Goal: Task Accomplishment & Management: Use online tool/utility

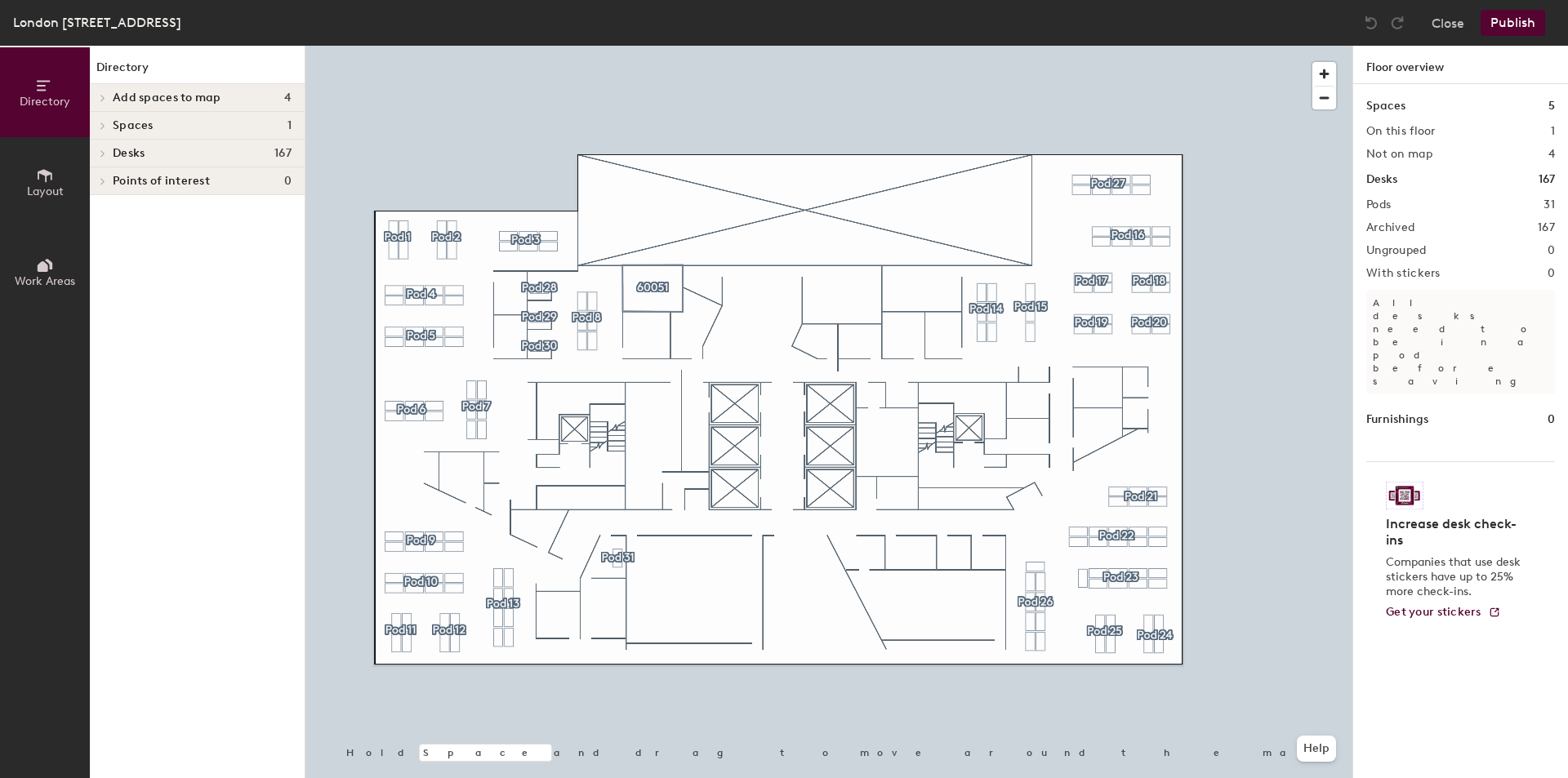
click at [102, 99] on icon at bounding box center [103, 97] width 6 height 8
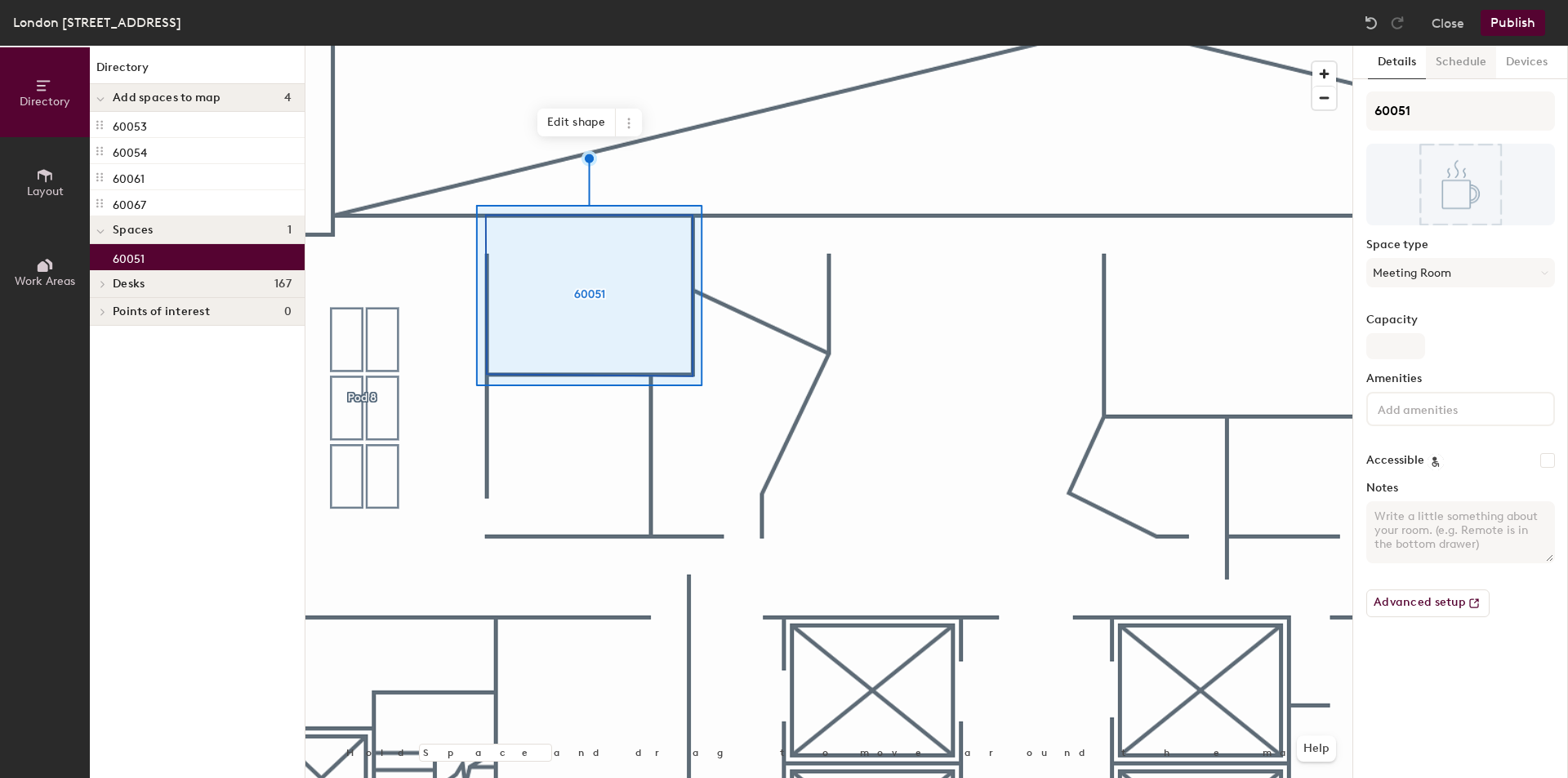
click at [1457, 64] on button "Schedule" at bounding box center [1461, 62] width 70 height 34
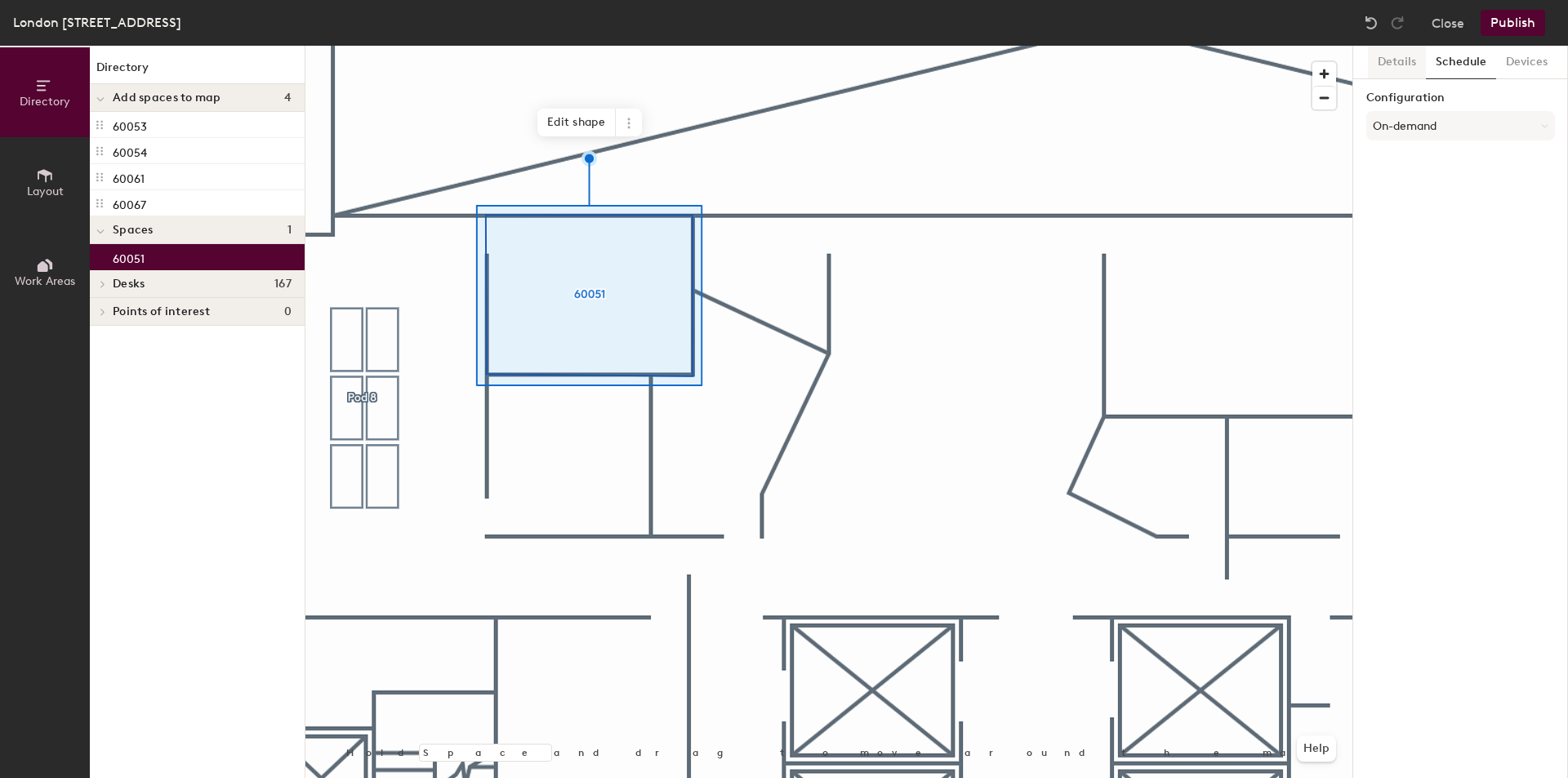
click at [1386, 55] on button "Details" at bounding box center [1397, 62] width 58 height 34
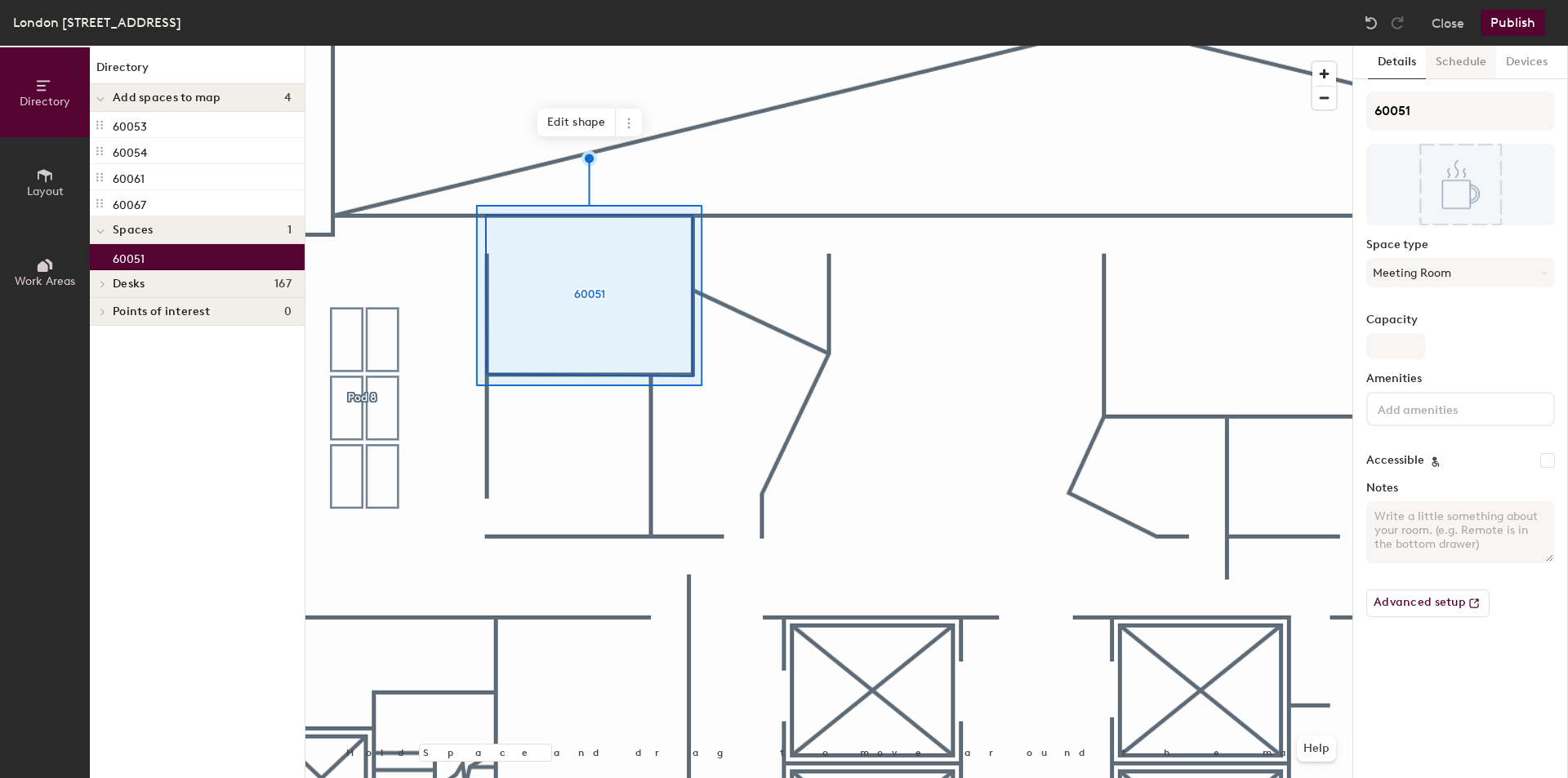
click at [1457, 61] on button "Schedule" at bounding box center [1461, 62] width 70 height 34
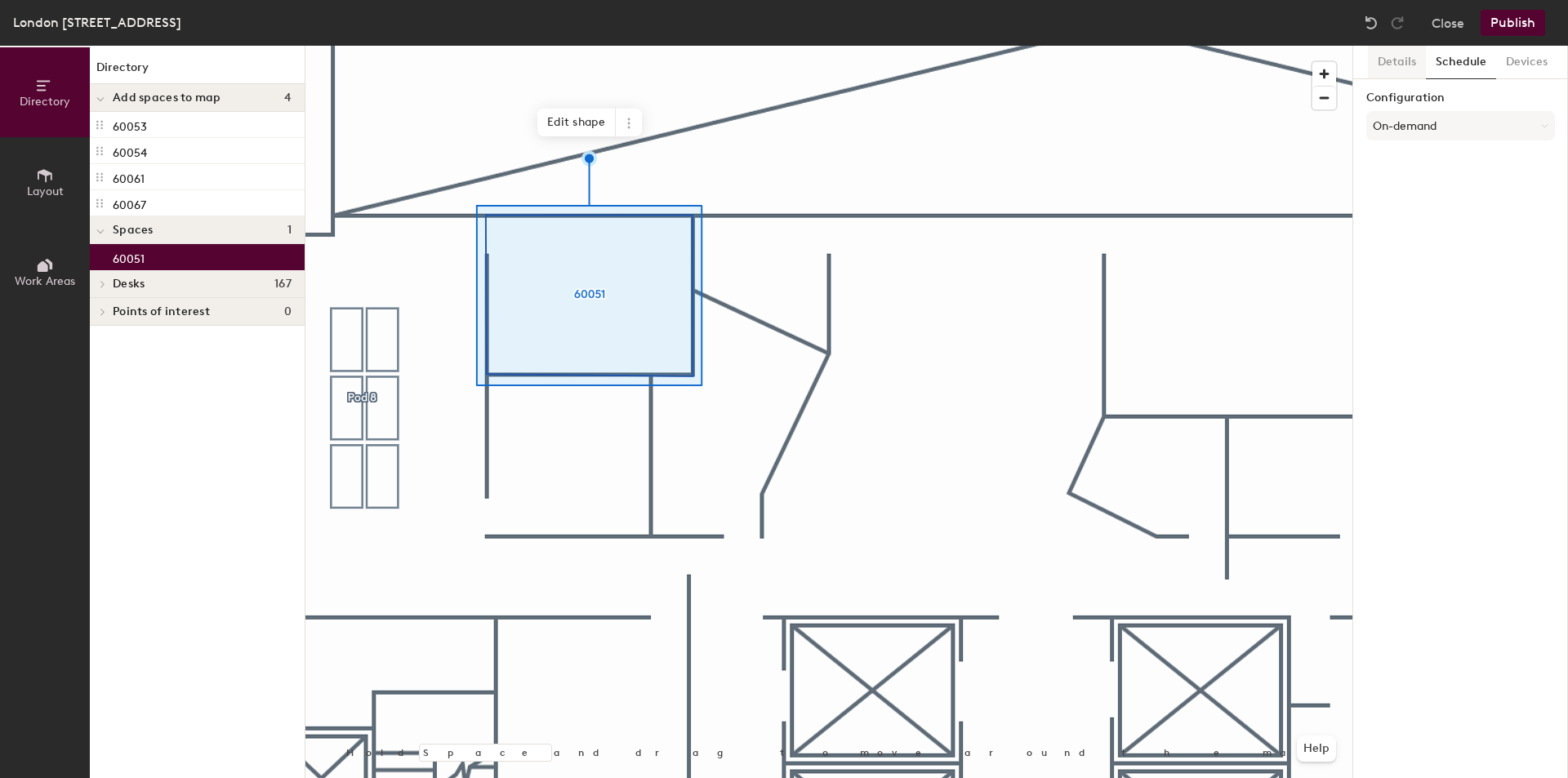
click at [1411, 53] on button "Details" at bounding box center [1397, 62] width 58 height 34
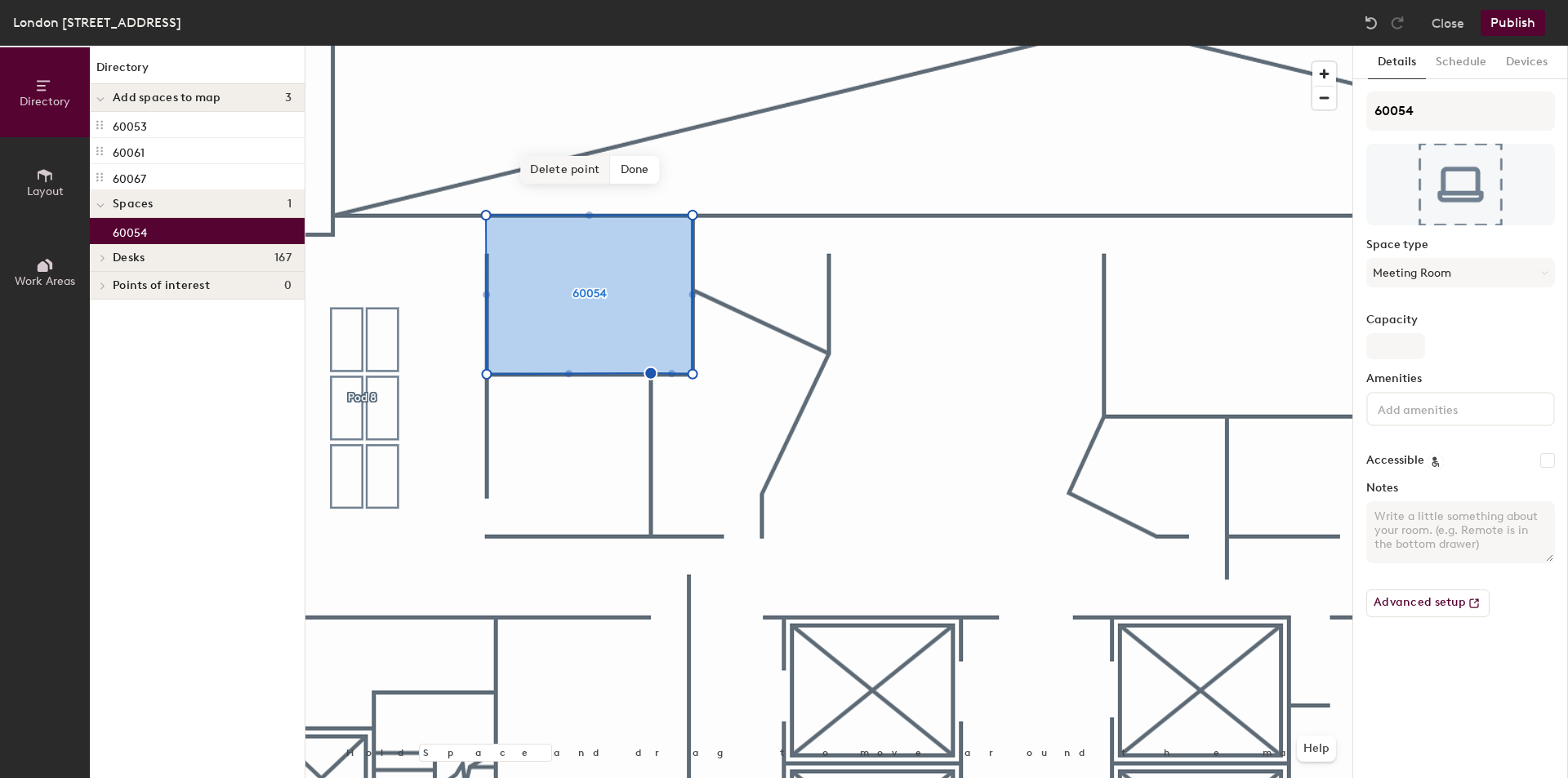
click at [540, 169] on span "Delete point" at bounding box center [565, 170] width 90 height 28
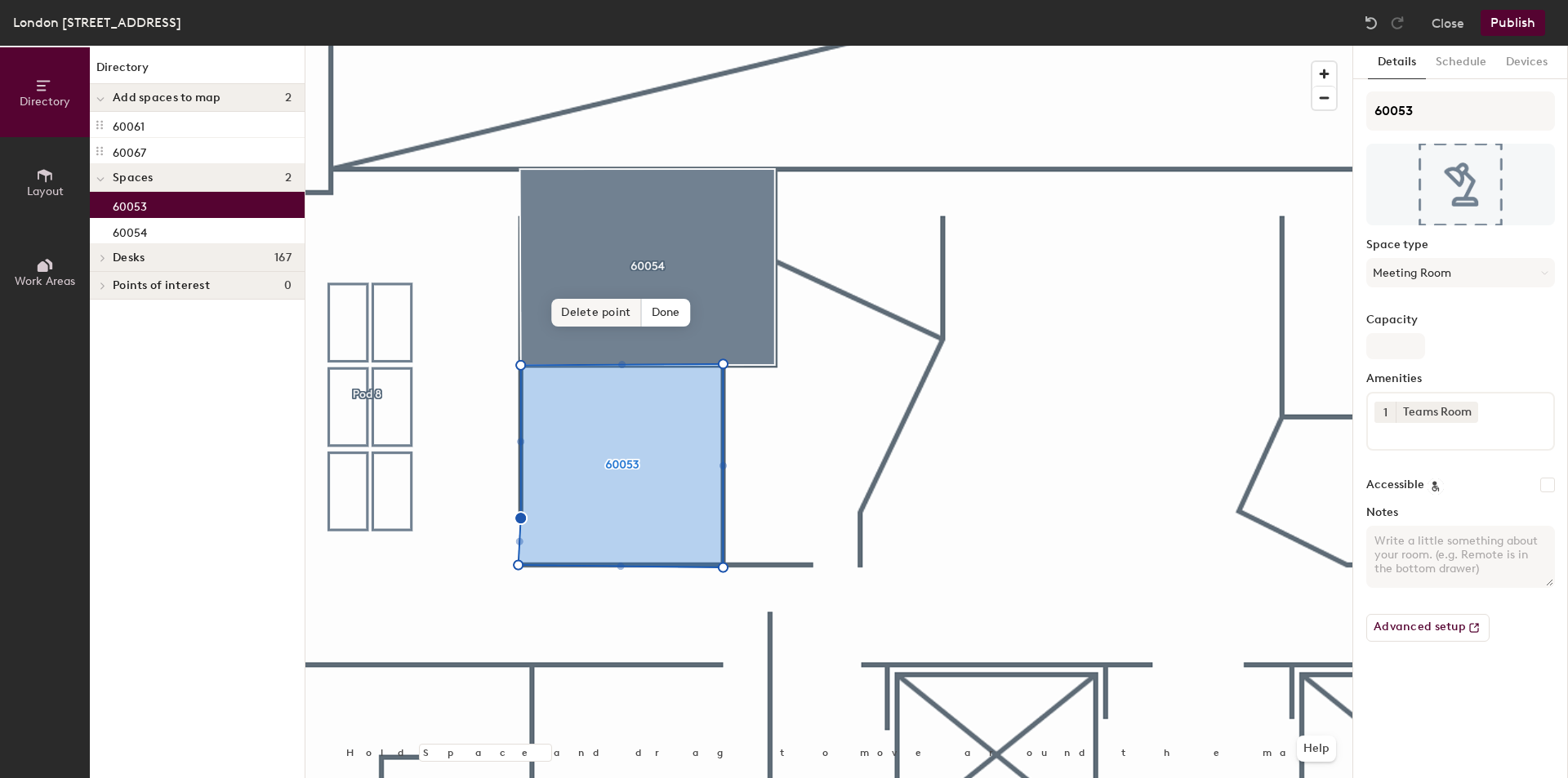
click at [597, 314] on span "Delete point" at bounding box center [596, 312] width 90 height 28
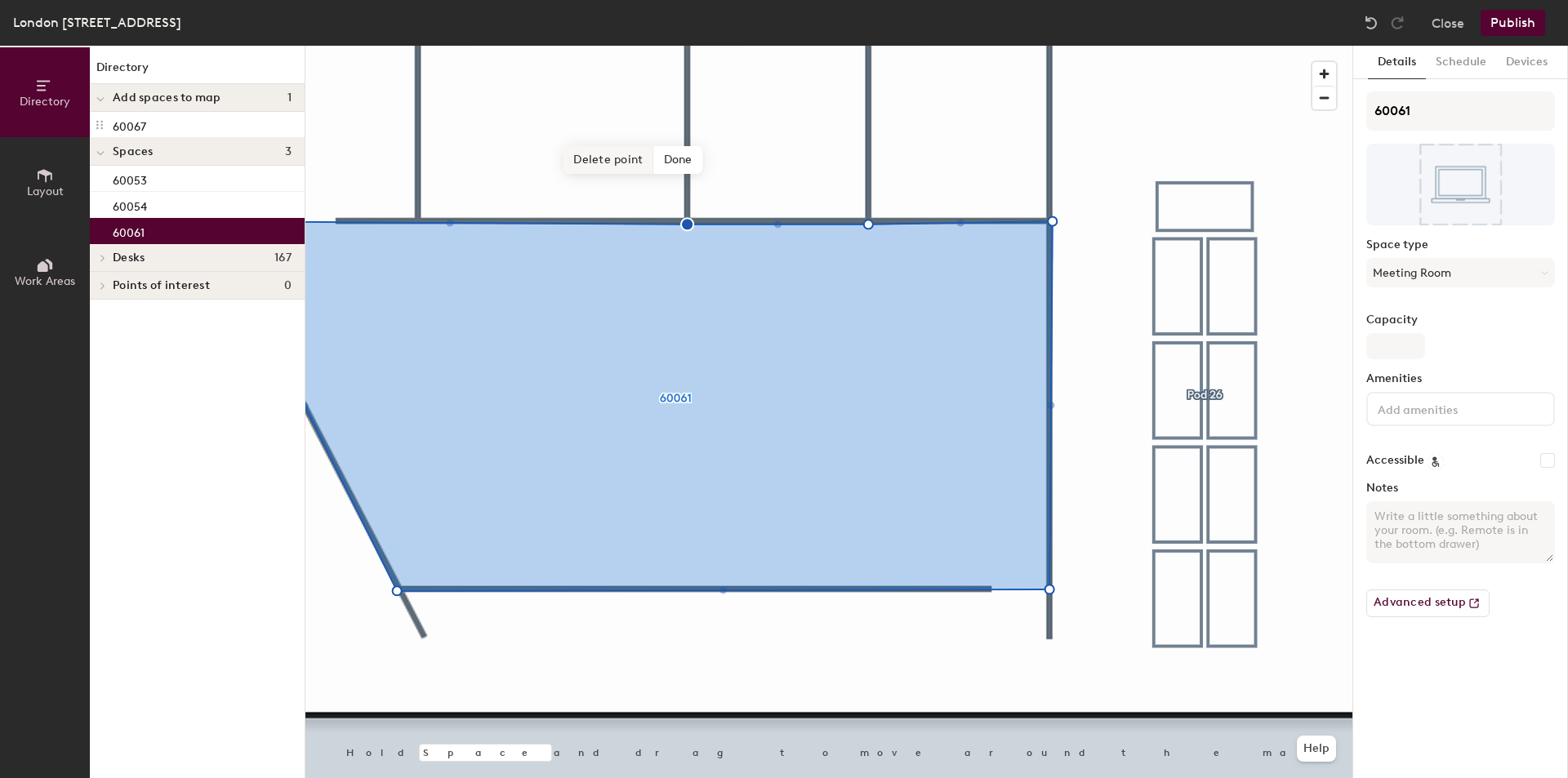
click at [621, 160] on span "Delete point" at bounding box center [608, 160] width 90 height 28
click at [616, 162] on span "Delete point" at bounding box center [608, 159] width 90 height 28
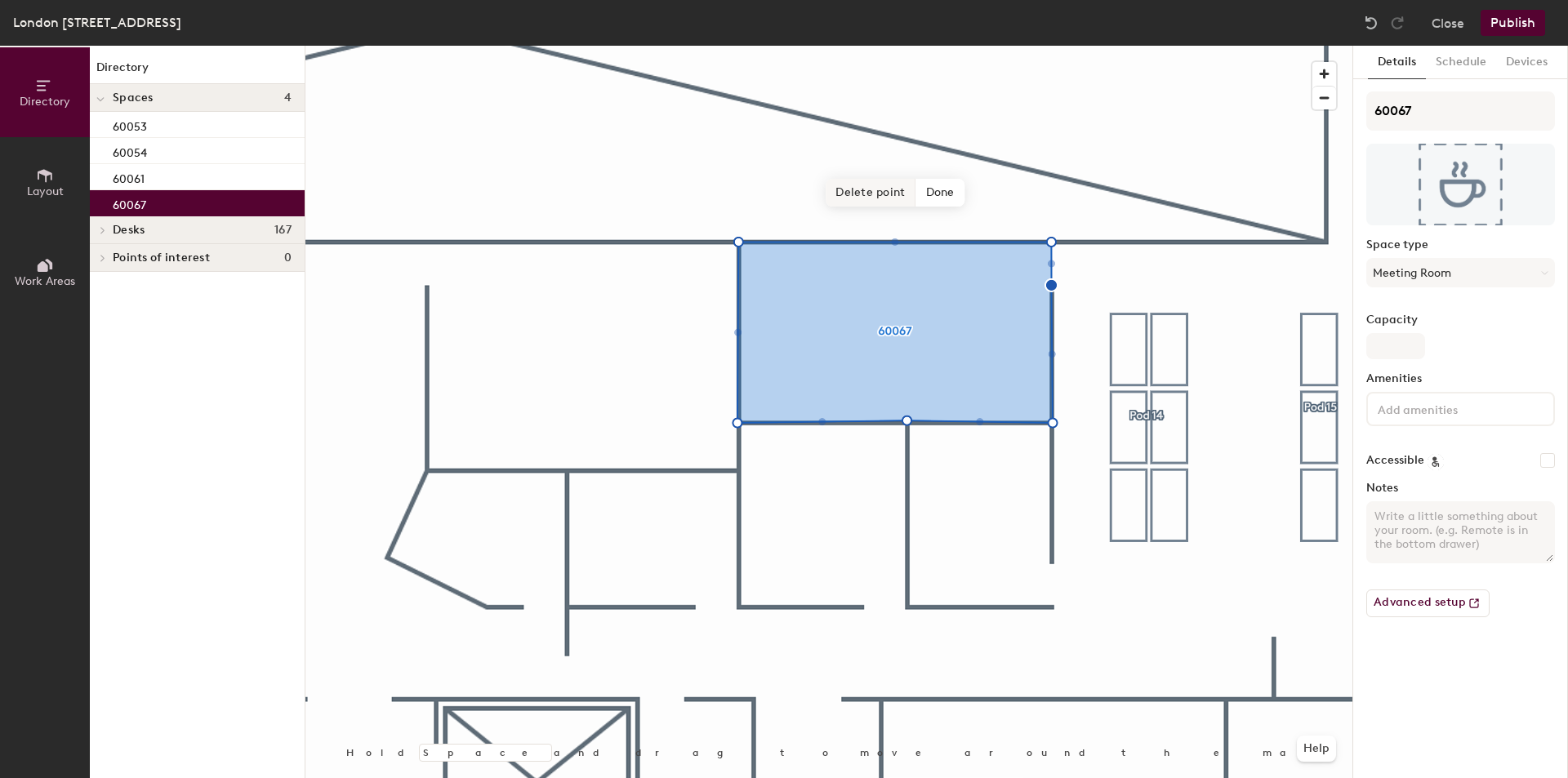
click at [873, 192] on span "Delete point" at bounding box center [870, 192] width 90 height 28
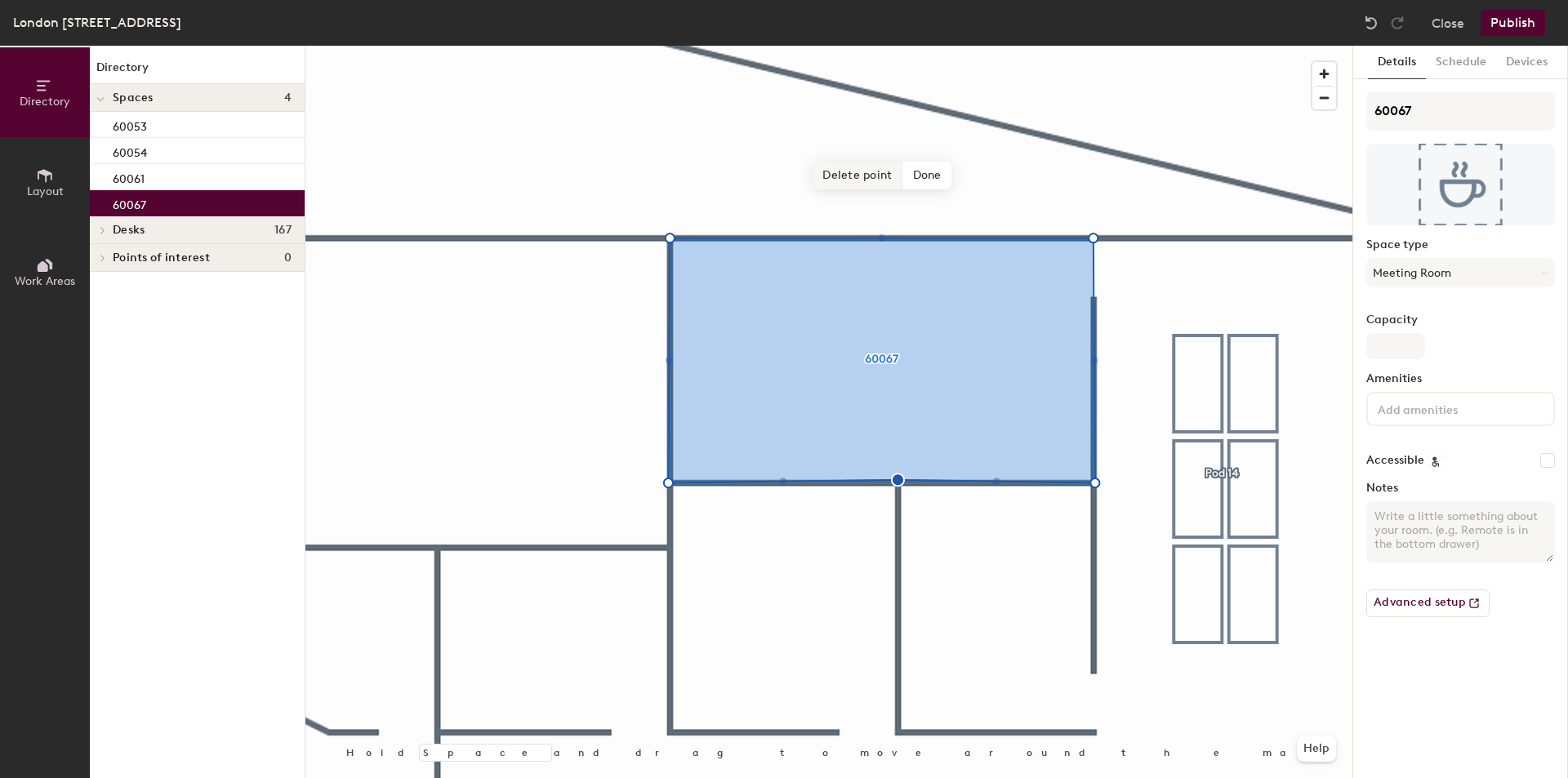
click at [844, 180] on span "Delete point" at bounding box center [857, 175] width 90 height 28
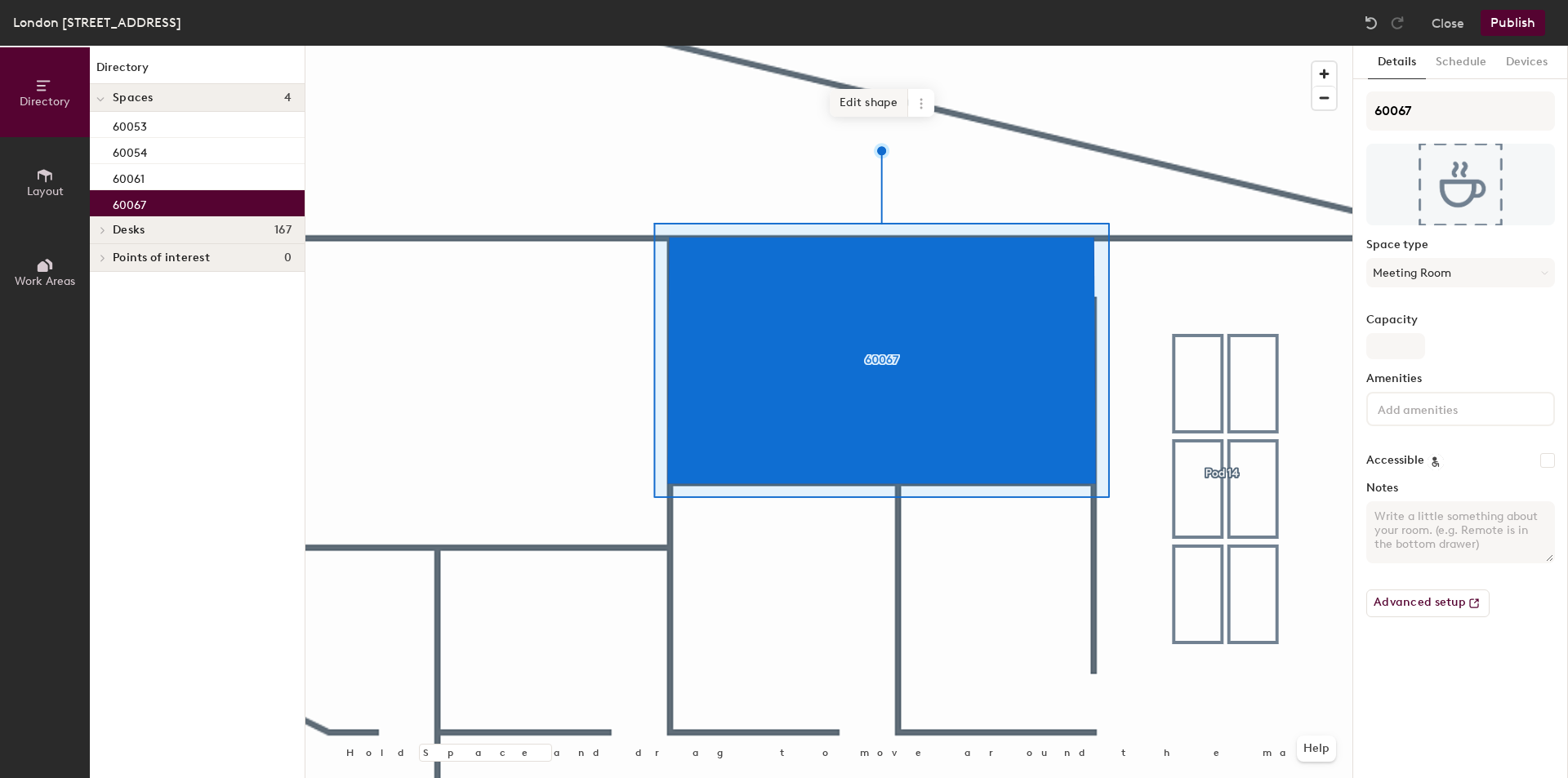
click at [850, 102] on span "Edit shape" at bounding box center [869, 103] width 78 height 28
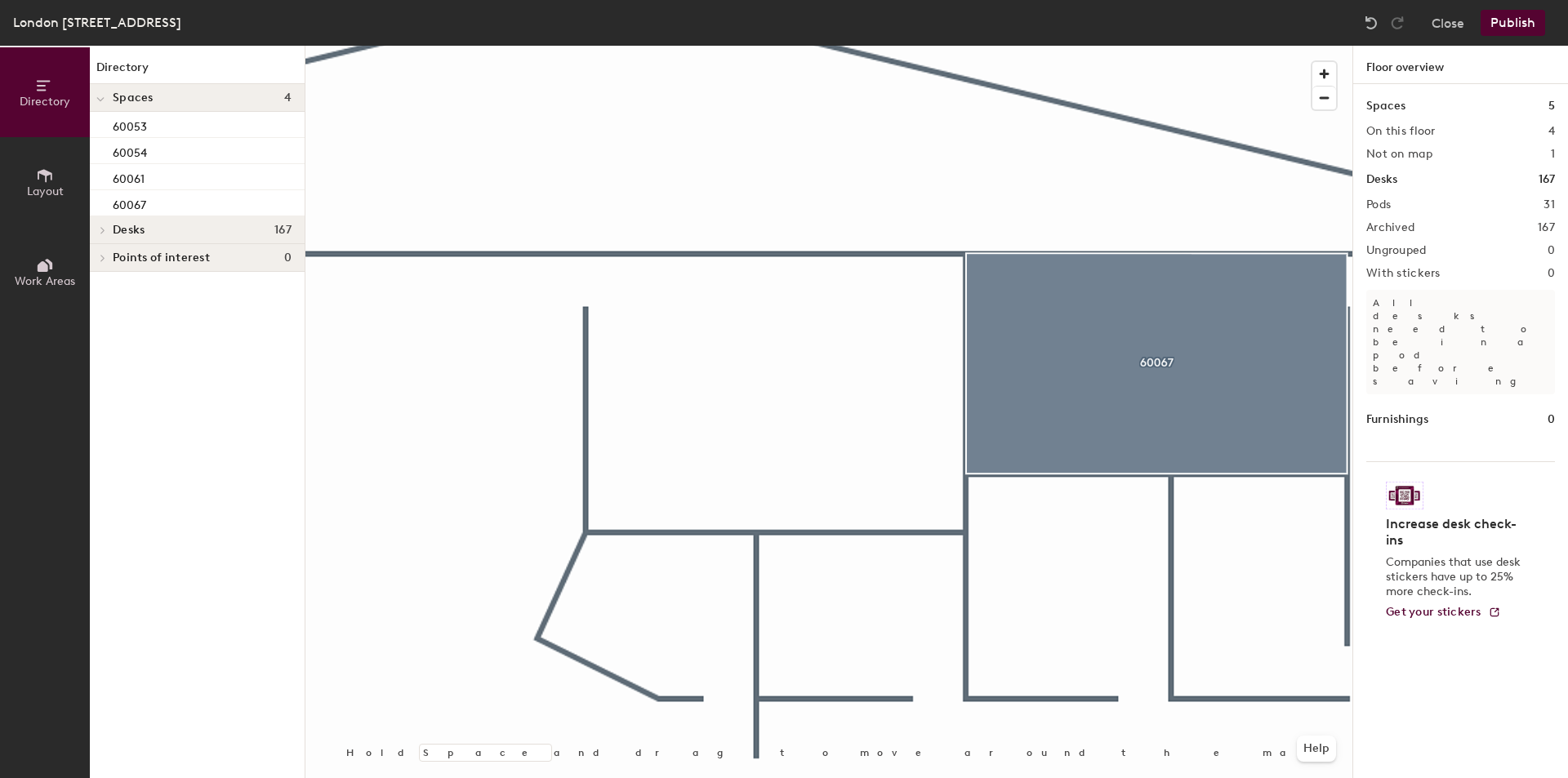
click at [61, 182] on button "Layout" at bounding box center [44, 182] width 90 height 90
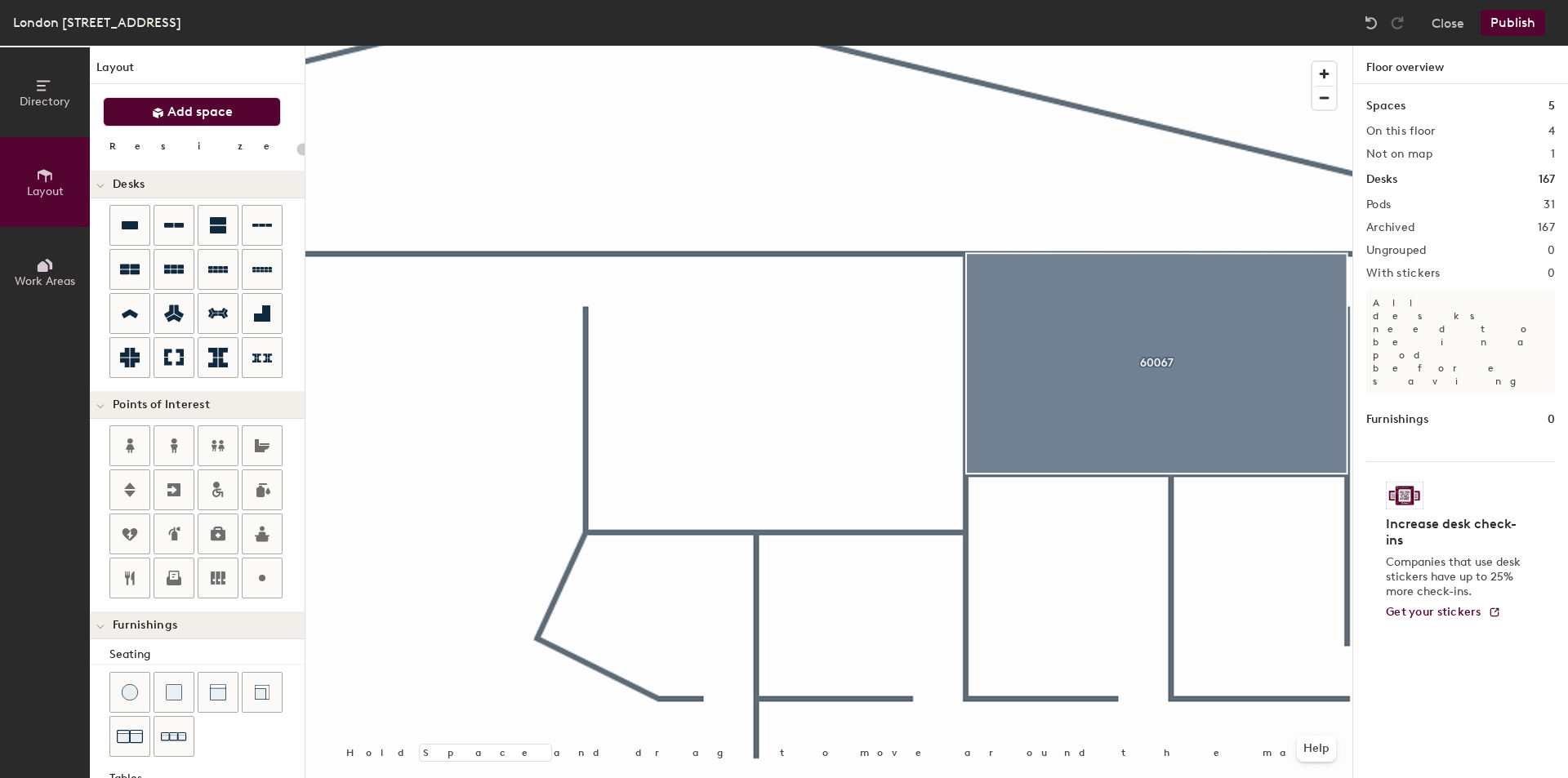
click at [196, 113] on span "Add space" at bounding box center [200, 112] width 65 height 16
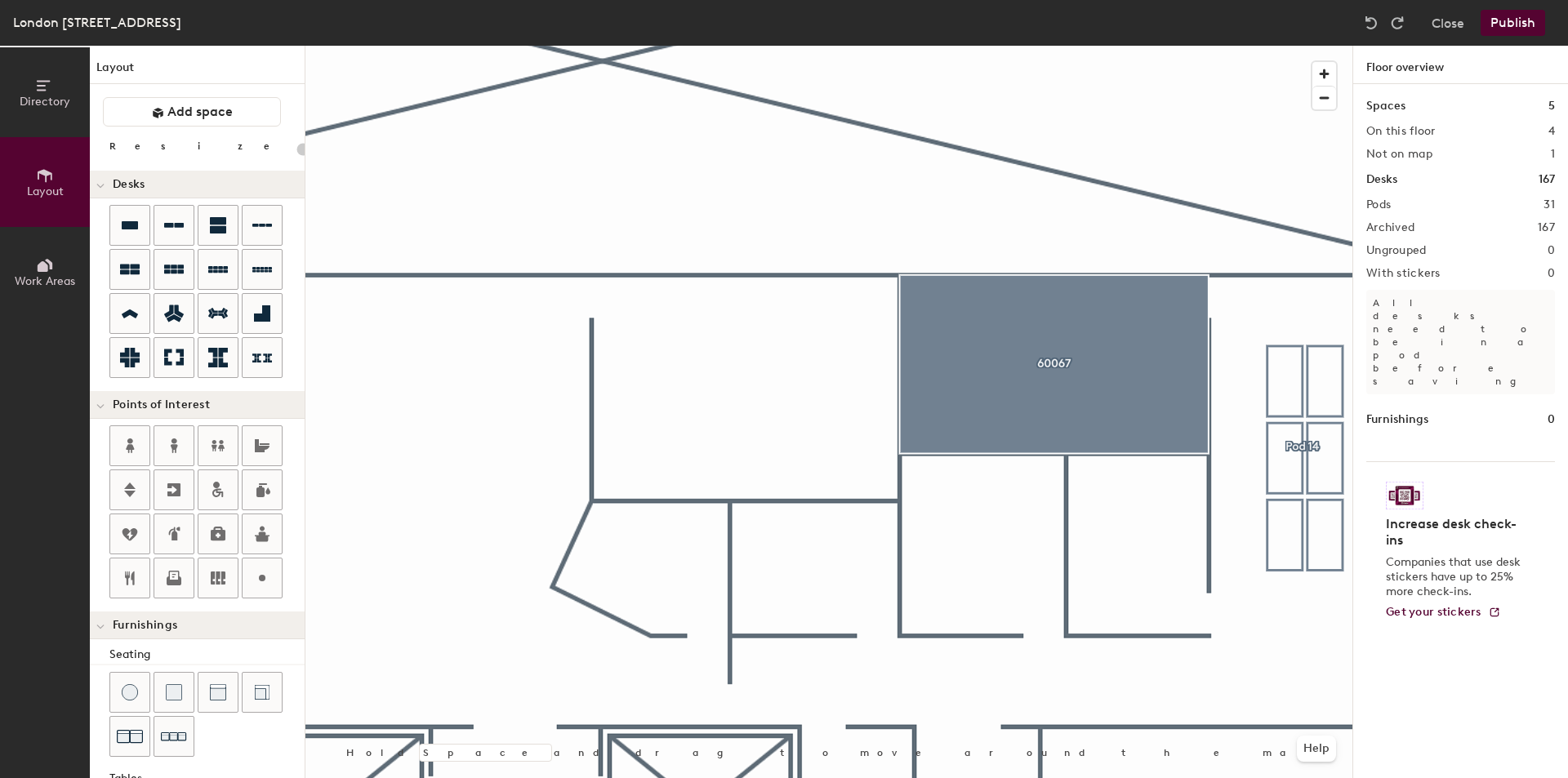
click at [732, 477] on div "Directory Layout Work Areas Layout Add space Resize Desks Points of Interest Fu…" at bounding box center [784, 411] width 1568 height 733
click at [214, 113] on span "Add space" at bounding box center [200, 112] width 65 height 16
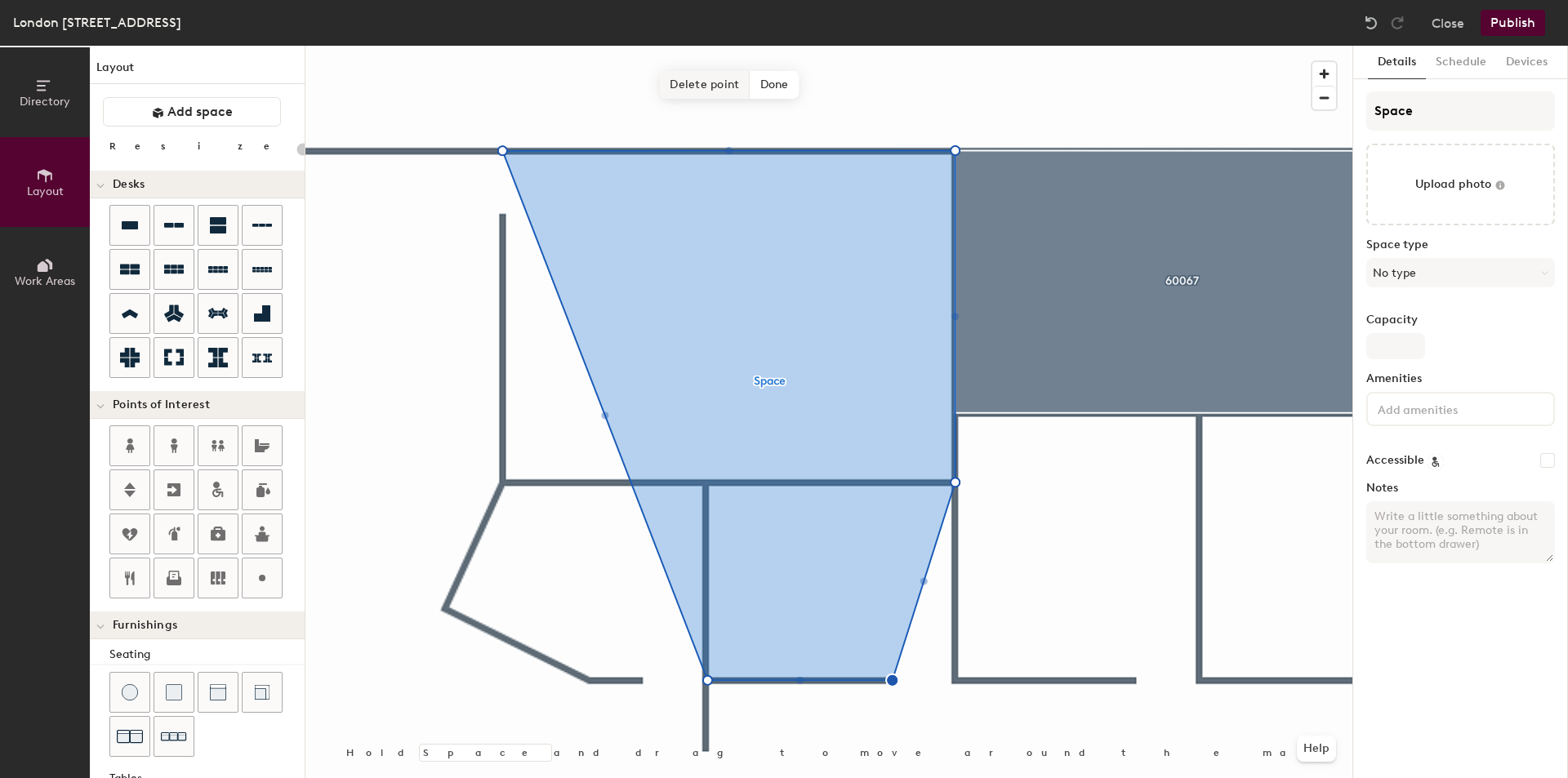
click at [700, 84] on span "Delete point" at bounding box center [705, 84] width 90 height 28
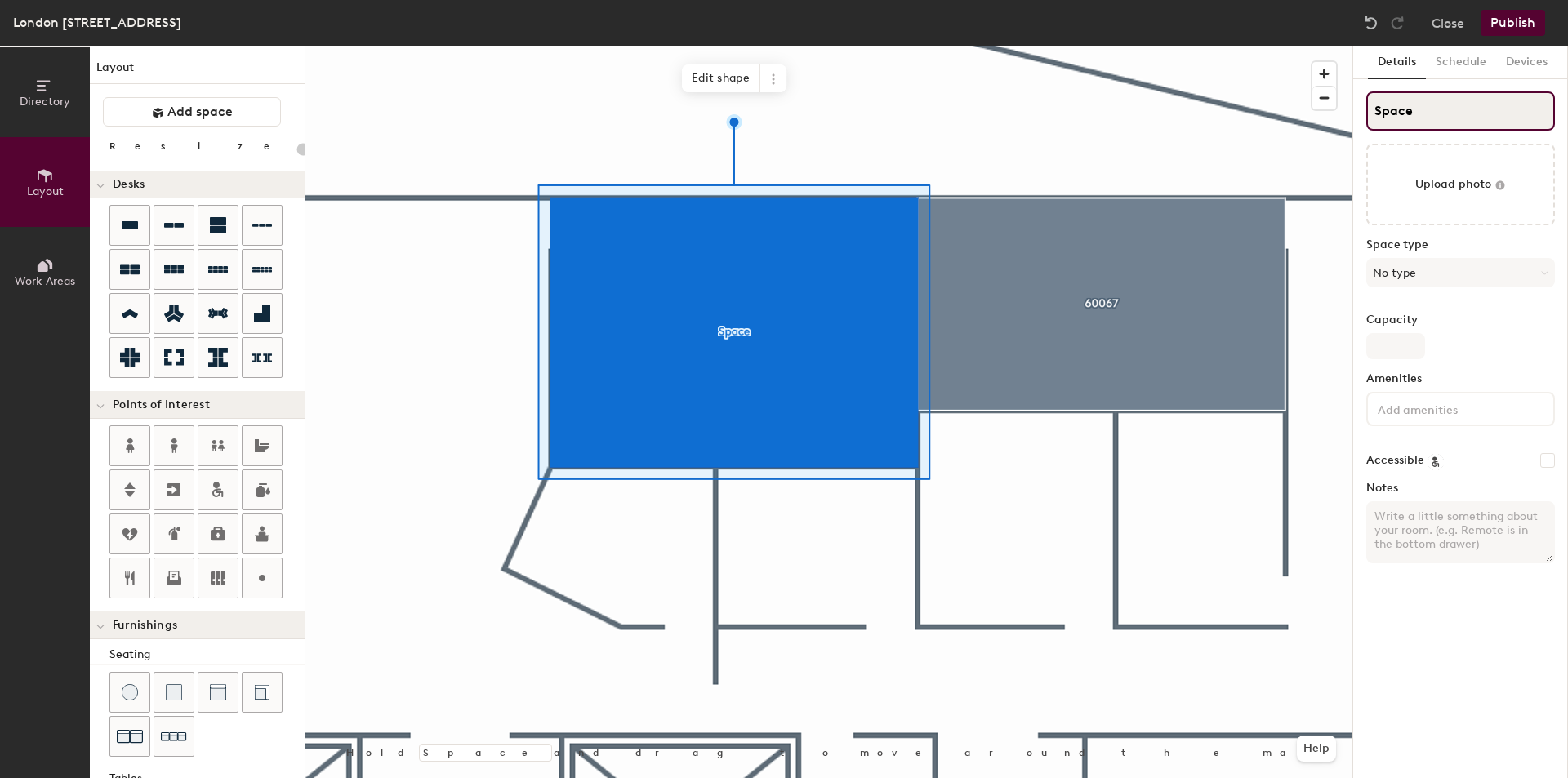
click at [1269, 99] on div "Directory Layout Work Areas Layout Add space Resize Desks Points of Interest Fu…" at bounding box center [784, 411] width 1568 height 733
type input "20"
type input "600"
type input "20"
type input "60051"
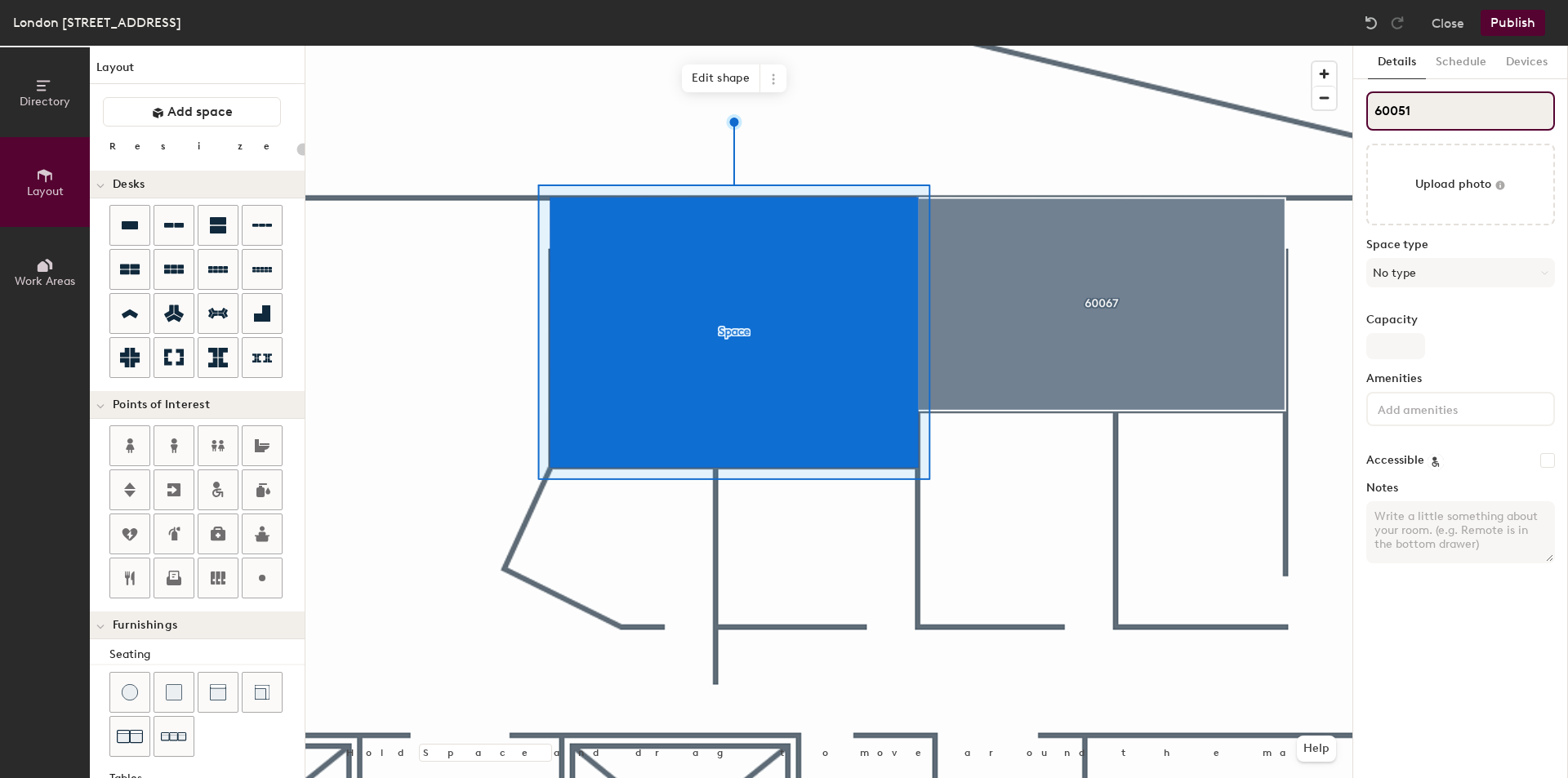
type input "20"
type input "60051"
click at [1277, 45] on div at bounding box center [828, 45] width 1047 height 0
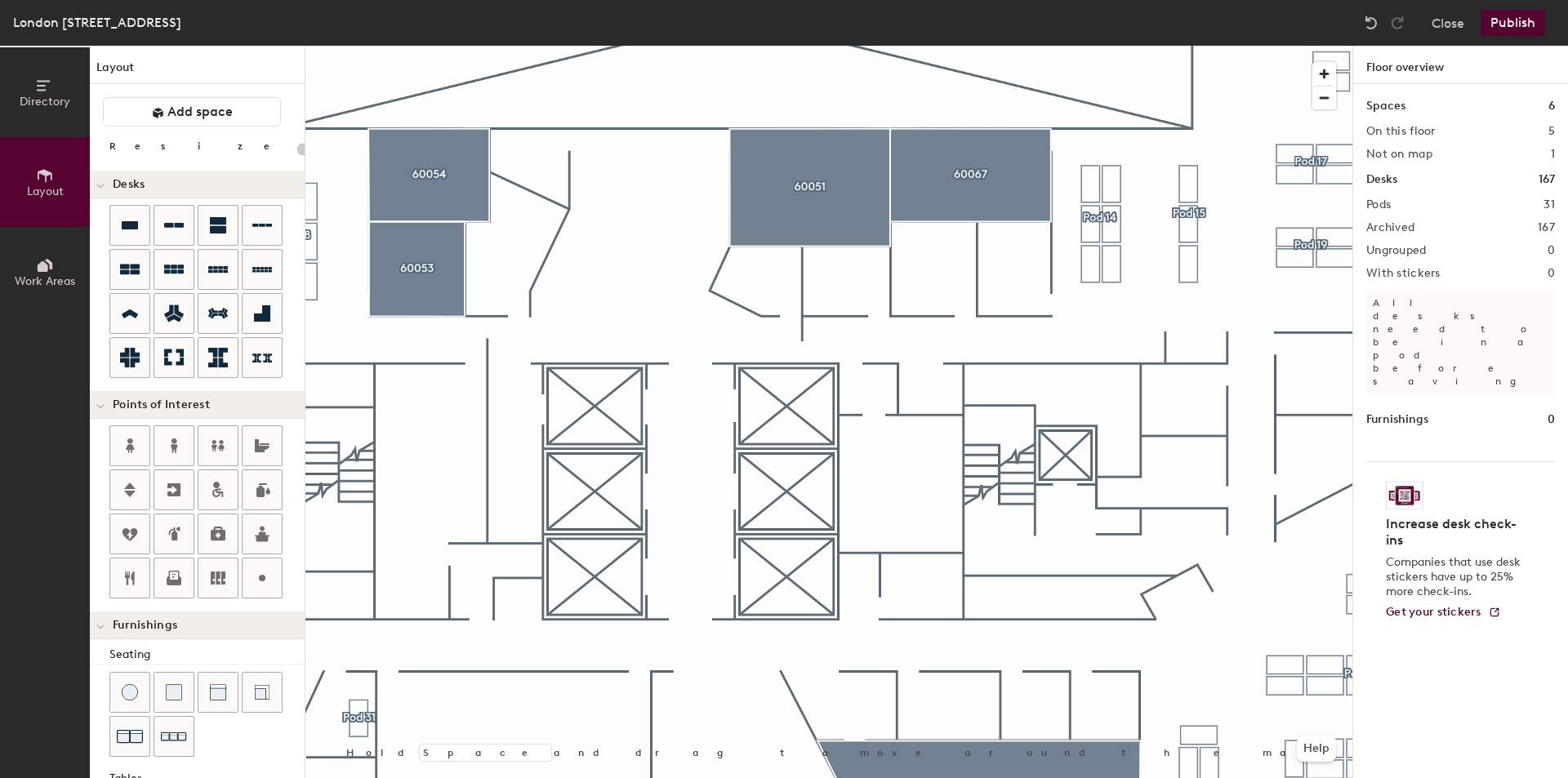
click at [1526, 28] on button "Publish" at bounding box center [1513, 23] width 64 height 26
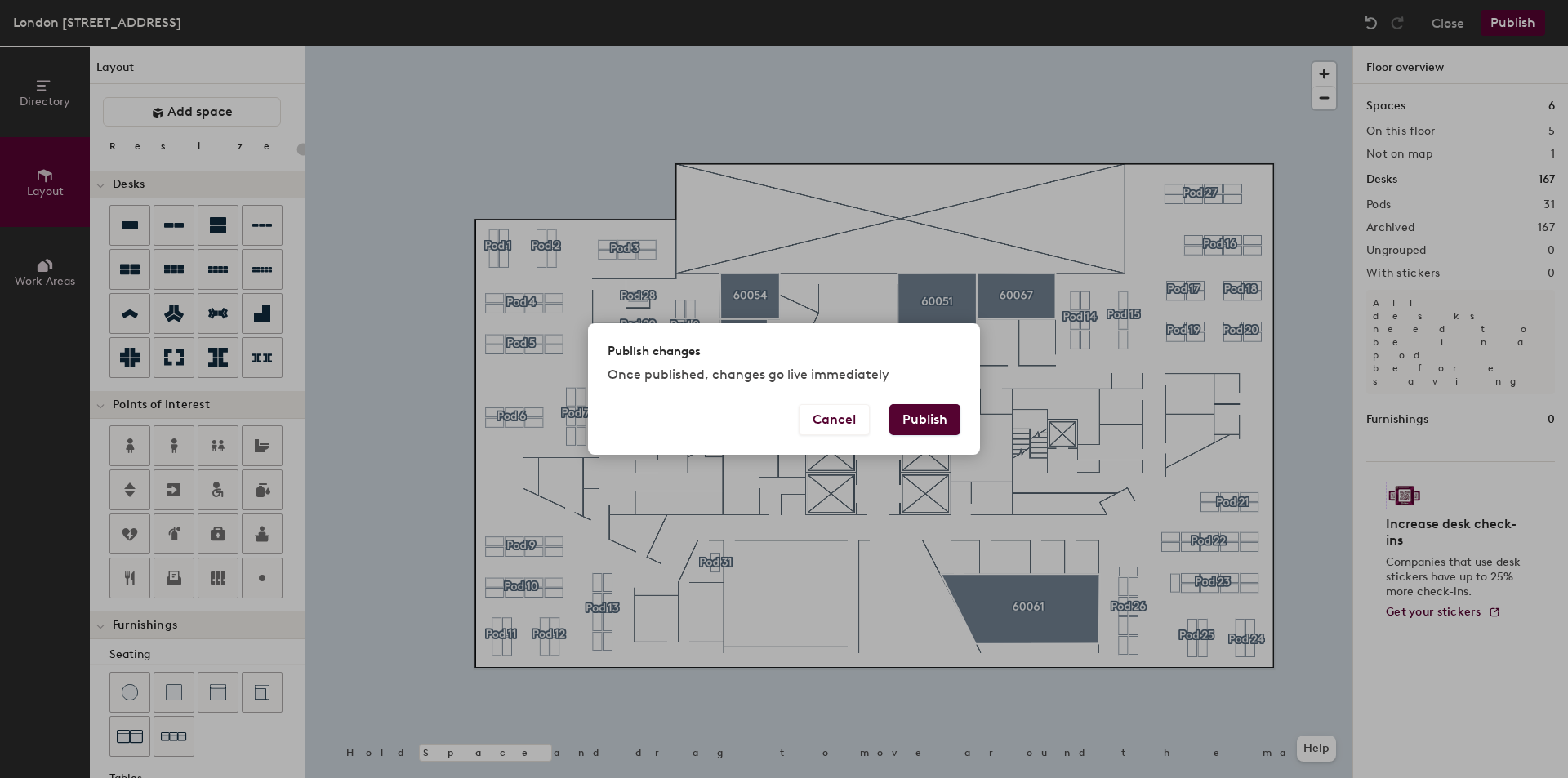
click at [922, 419] on button "Publish" at bounding box center [925, 419] width 71 height 31
type input "20"
